Goal: Information Seeking & Learning: Learn about a topic

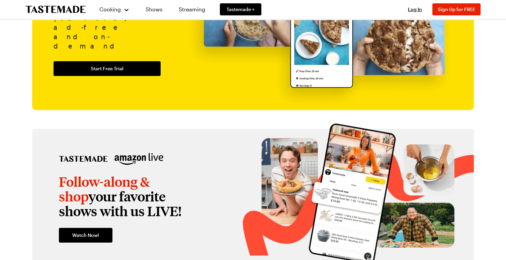
scroll to position [850, 0]
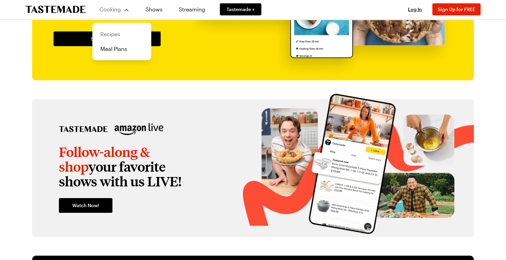
click at [113, 36] on link "Recipes" at bounding box center [121, 34] width 51 height 15
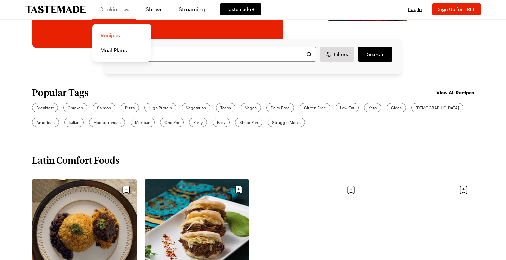
scroll to position [167, 0]
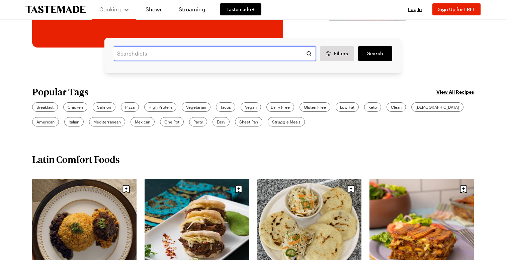
click at [209, 53] on input "text" at bounding box center [215, 53] width 202 height 15
type input "low carb"
click at [341, 50] on span "Filters" at bounding box center [341, 53] width 14 height 7
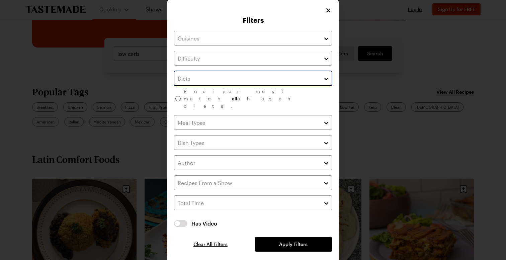
click at [320, 83] on input "text" at bounding box center [253, 78] width 158 height 15
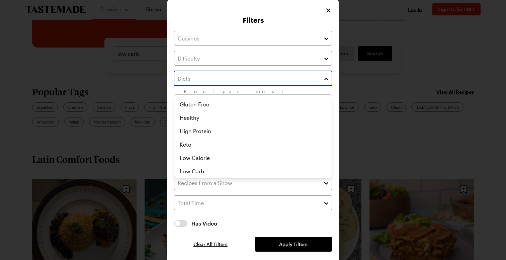
scroll to position [27, 0]
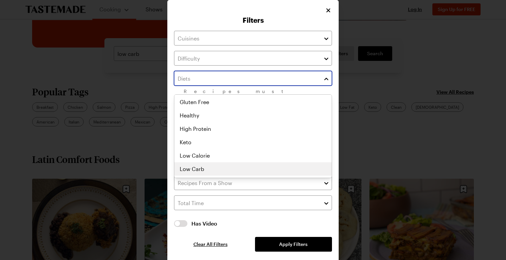
click at [260, 149] on div "Clean Dairy Free Gluten Free Healthy High Protein Keto Low Calorie Low Carb Low…" at bounding box center [252, 109] width 157 height 80
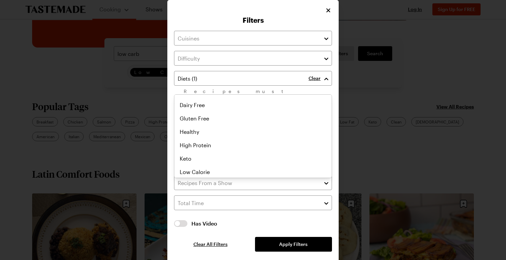
click at [300, 235] on div "Clear Recipes must match all chosen diets. Has Video Has Video Clear All Filter…" at bounding box center [253, 141] width 158 height 221
click at [300, 241] on span "Apply Filters" at bounding box center [293, 244] width 28 height 7
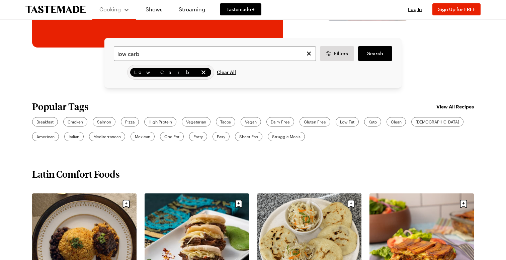
click at [309, 55] on icon "Clear search" at bounding box center [308, 53] width 7 height 7
click at [382, 49] on link "Search" at bounding box center [375, 53] width 34 height 15
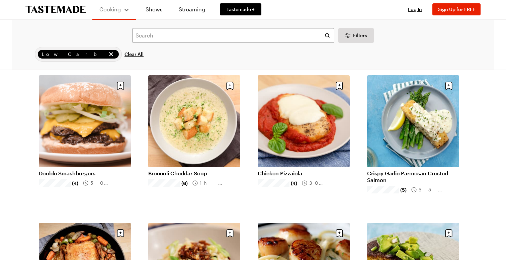
scroll to position [189, 0]
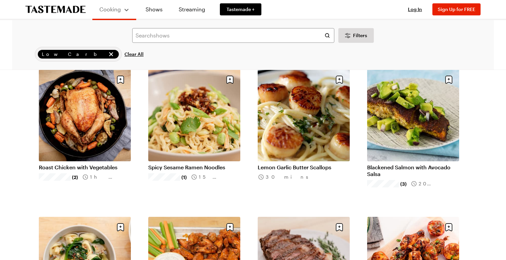
scroll to position [343, 0]
click at [287, 164] on link "Lemon Garlic Butter Scallops" at bounding box center [304, 167] width 92 height 7
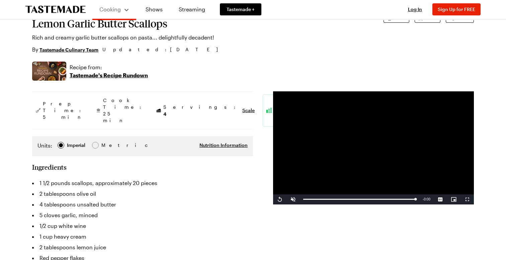
scroll to position [54, 0]
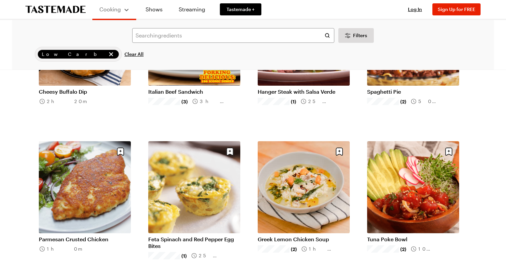
scroll to position [727, 0]
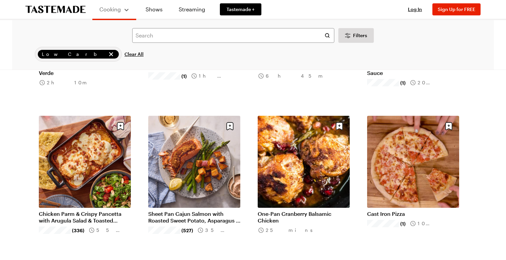
scroll to position [1627, 0]
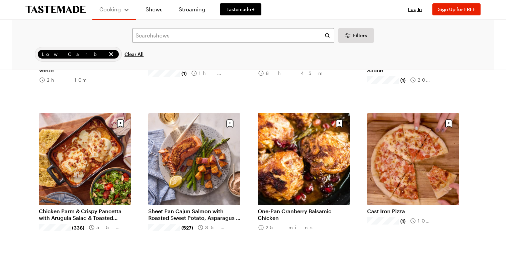
click at [444, 54] on div "Low Carb Clear All" at bounding box center [252, 54] width 463 height 15
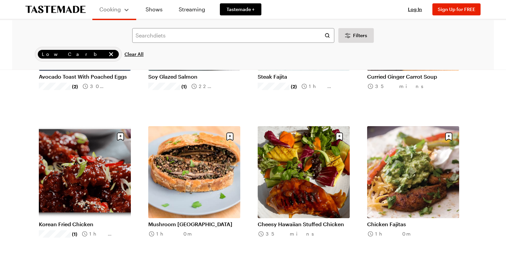
scroll to position [2516, 0]
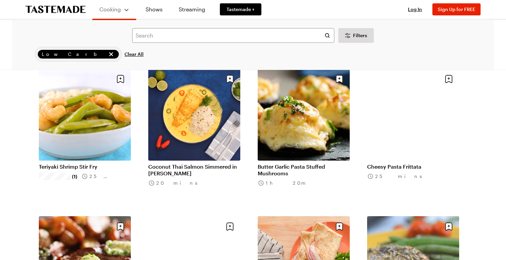
scroll to position [3295, 0]
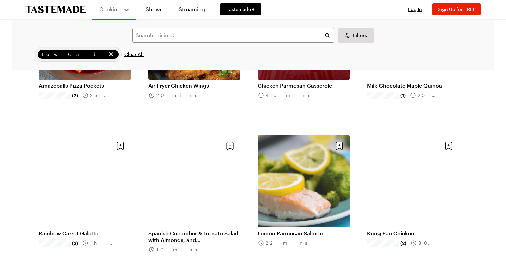
scroll to position [4263, 0]
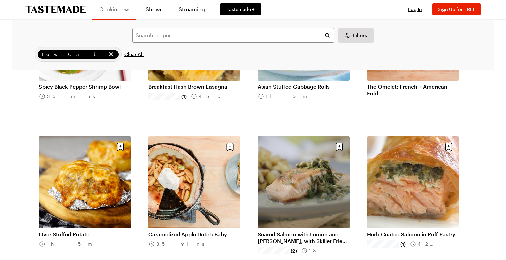
scroll to position [4851, 0]
